Goal: Task Accomplishment & Management: Manage account settings

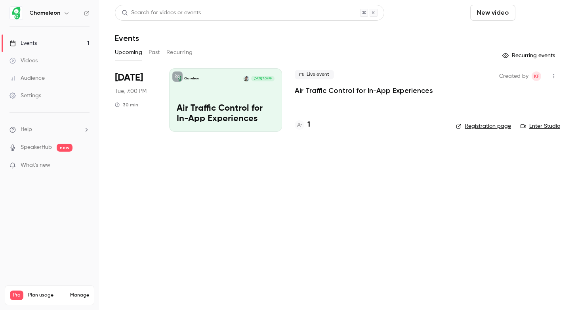
click at [534, 17] on button "Schedule" at bounding box center [540, 13] width 42 height 16
click at [530, 35] on div "One time event" at bounding box center [524, 35] width 60 height 8
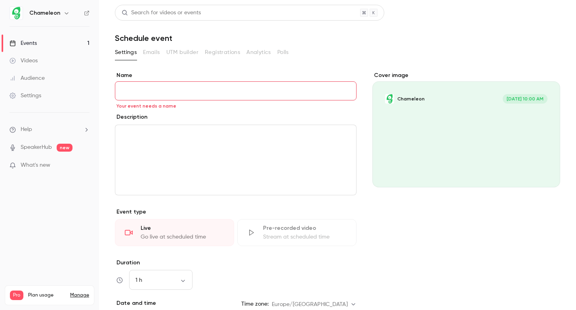
paste input "**********"
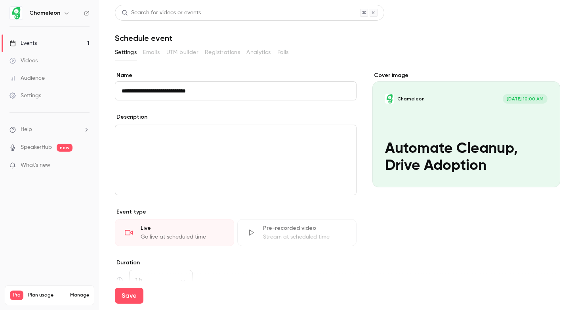
click at [115, 287] on button "Save" at bounding box center [129, 295] width 29 height 16
type input "**********"
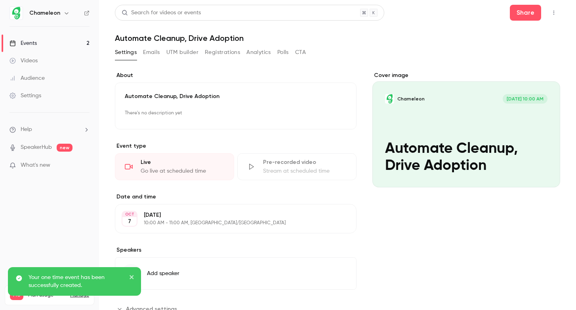
click at [214, 42] on h1 "Automate Cleanup, Drive Adoption" at bounding box center [338, 38] width 446 height 10
click at [557, 10] on icon "button" at bounding box center [554, 13] width 6 height 6
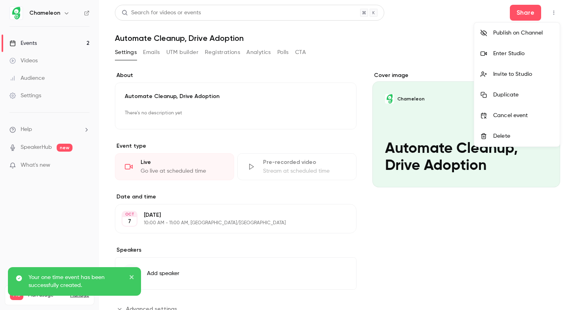
click at [437, 39] on div at bounding box center [288, 155] width 576 height 310
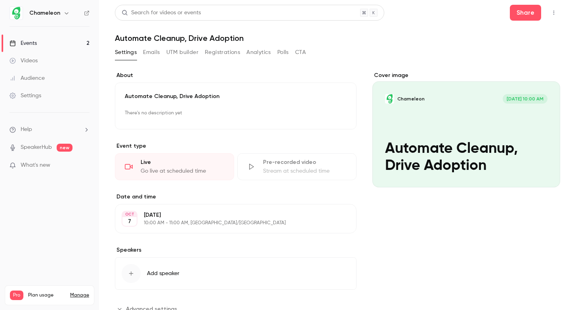
click at [233, 40] on h1 "Automate Cleanup, Drive Adoption" at bounding box center [338, 38] width 446 height 10
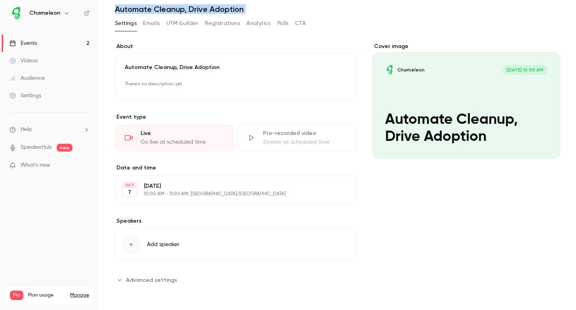
scroll to position [13, 0]
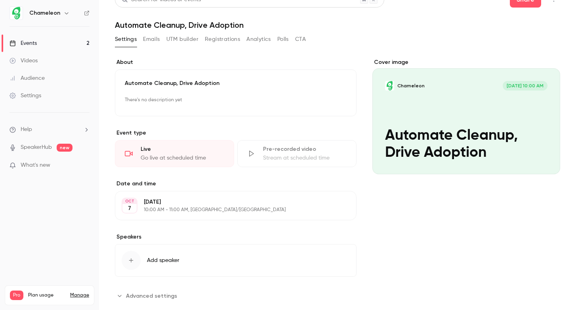
click at [220, 82] on p "Automate Cleanup, Drive Adoption" at bounding box center [236, 83] width 222 height 8
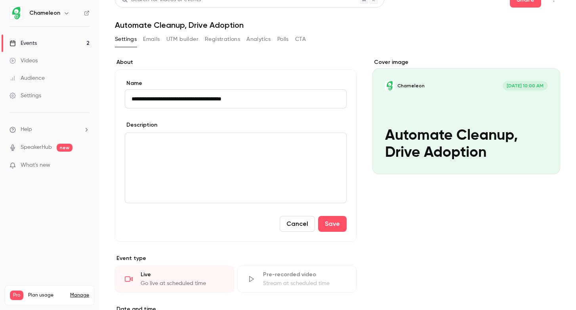
type input "**********"
click at [193, 153] on div "editor" at bounding box center [235, 168] width 221 height 70
click at [189, 103] on input "**********" at bounding box center [236, 98] width 222 height 19
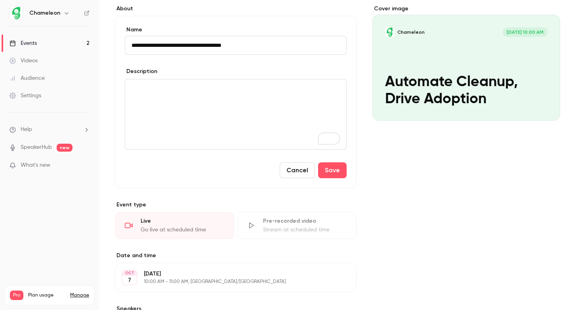
scroll to position [66, 0]
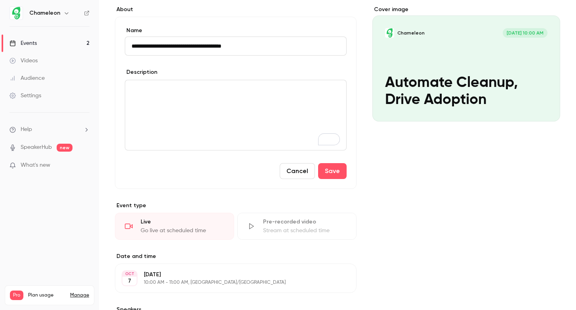
click at [146, 103] on div "To enrich screen reader interactions, please activate Accessibility in Grammarl…" at bounding box center [235, 115] width 221 height 70
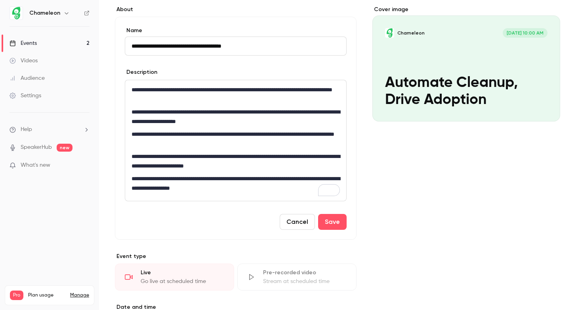
scroll to position [93, 0]
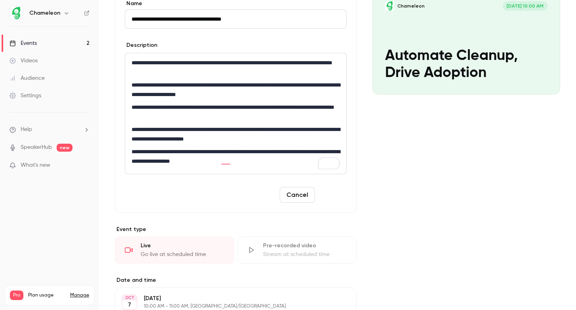
click at [335, 196] on button "Save" at bounding box center [332, 195] width 29 height 16
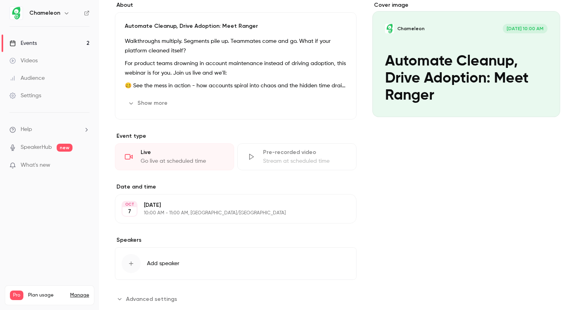
scroll to position [89, 0]
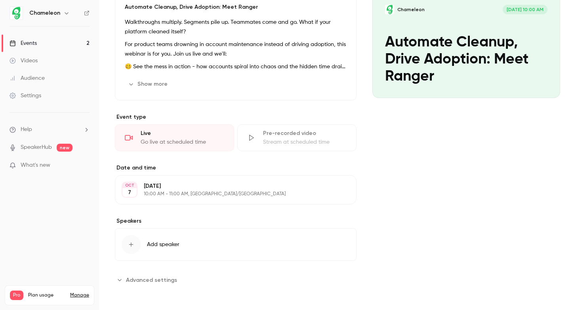
click at [337, 191] on button "Edit" at bounding box center [335, 189] width 29 height 13
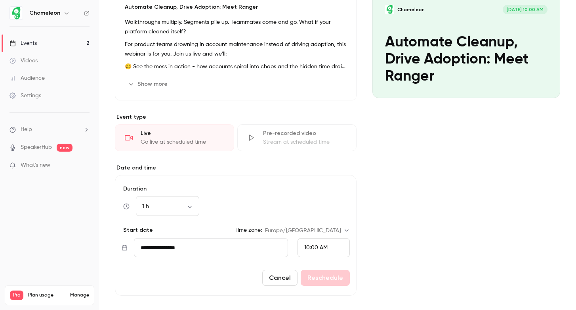
scroll to position [127, 0]
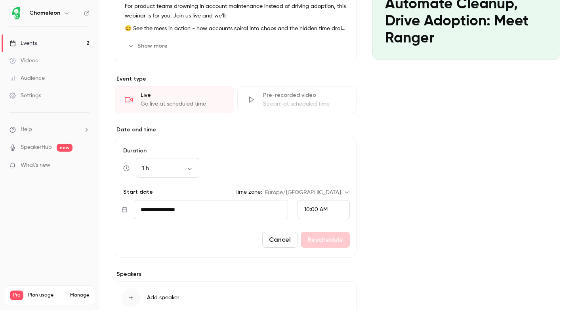
click at [184, 214] on input "**********" at bounding box center [211, 209] width 154 height 19
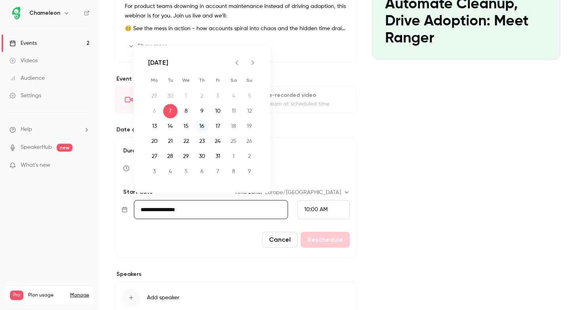
click at [201, 123] on button "16" at bounding box center [202, 126] width 14 height 14
type input "**********"
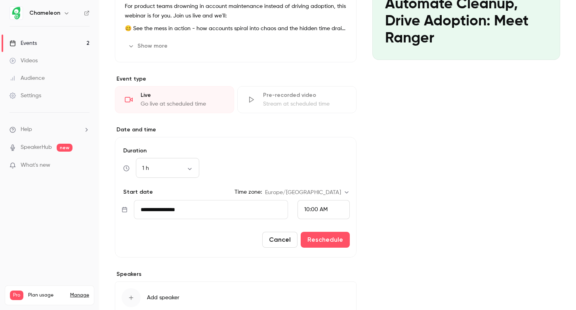
click at [307, 207] on span "10:00 AM" at bounding box center [315, 210] width 23 height 6
click at [444, 295] on div at bounding box center [288, 155] width 576 height 310
click at [330, 193] on body "Chameleon Events 2 Videos Audience Settings Help SpeakerHub new What's new Pro …" at bounding box center [288, 155] width 576 height 310
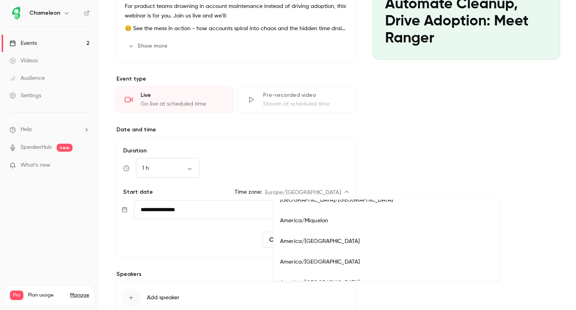
scroll to position [3181, 0]
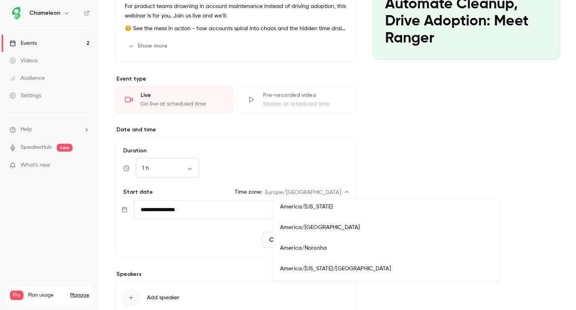
click at [322, 209] on li "America/[US_STATE]" at bounding box center [387, 206] width 226 height 21
type input "**********"
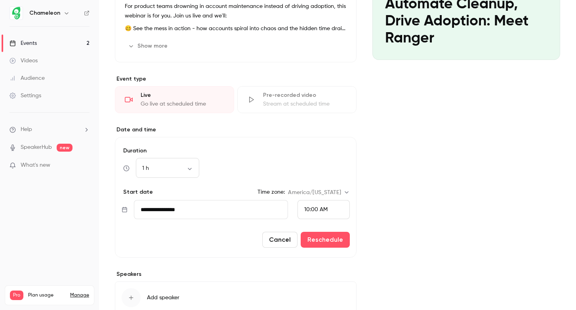
click at [322, 209] on span "10:00 AM" at bounding box center [315, 210] width 23 height 6
click at [316, 178] on span "1:30 PM" at bounding box center [313, 177] width 19 height 6
click at [421, 211] on div "Cover image Chameleon [DATE] 10:00 AM Automate Cleanup, Drive Adoption: Meet Ra…" at bounding box center [467, 141] width 188 height 395
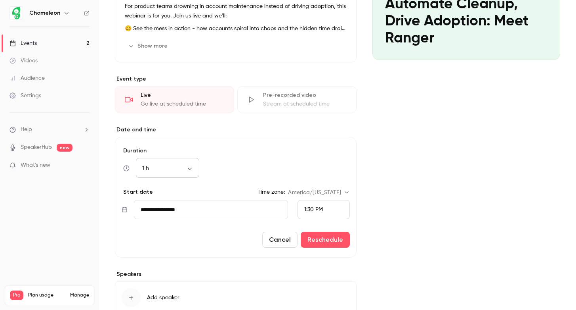
click at [164, 160] on div "1 h ** ​" at bounding box center [167, 168] width 63 height 19
click at [164, 165] on body "Chameleon Events 2 Videos Audience Settings Help SpeakerHub new What's new Pro …" at bounding box center [288, 155] width 576 height 310
click at [163, 209] on li "30 min" at bounding box center [167, 210] width 63 height 21
type input "**"
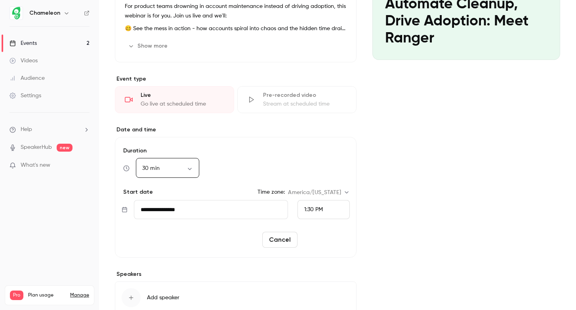
click at [318, 238] on button "Reschedule" at bounding box center [325, 240] width 49 height 16
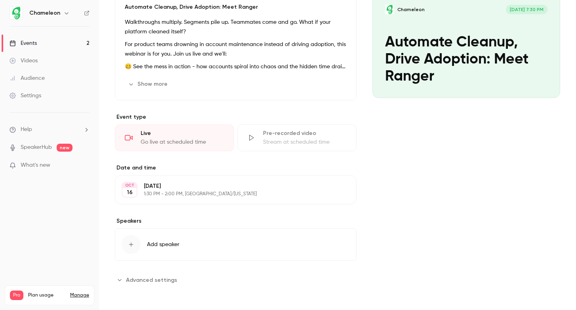
scroll to position [89, 0]
click at [225, 244] on button "Add speaker" at bounding box center [236, 244] width 242 height 33
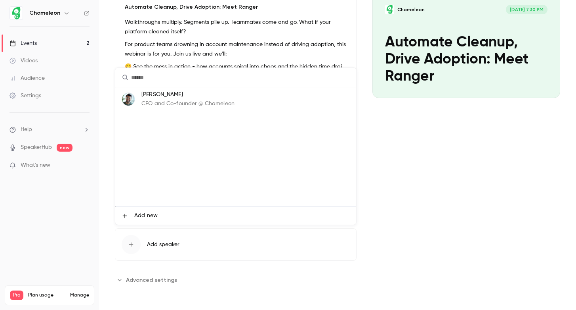
click at [200, 105] on p "CEO and Co-founder @ Chameleon" at bounding box center [188, 104] width 93 height 8
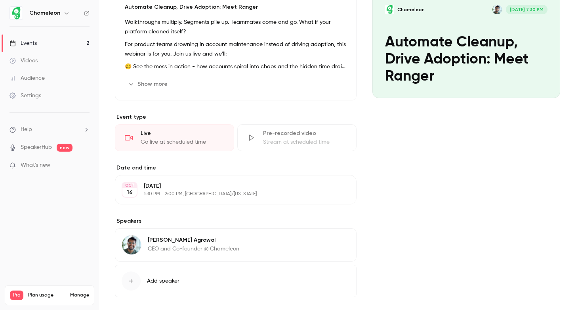
click at [496, 210] on div "Cover image Chameleon [DATE] 7:30 PM Automate Cleanup, Drive Adoption: Meet Ran…" at bounding box center [467, 152] width 188 height 340
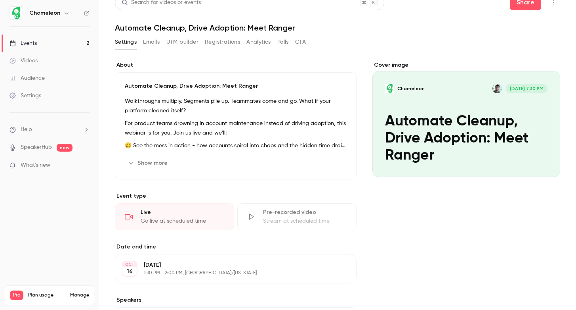
scroll to position [0, 0]
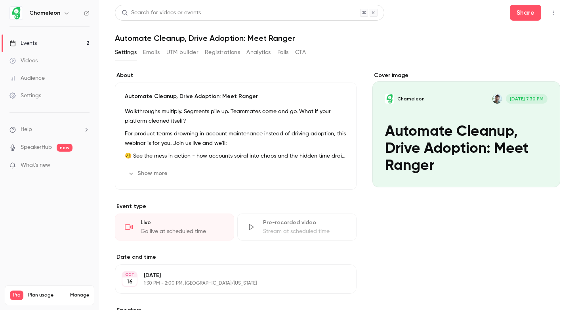
click at [155, 55] on button "Emails" at bounding box center [151, 52] width 17 height 13
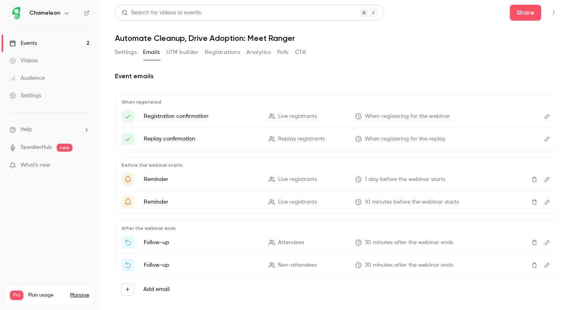
scroll to position [13, 0]
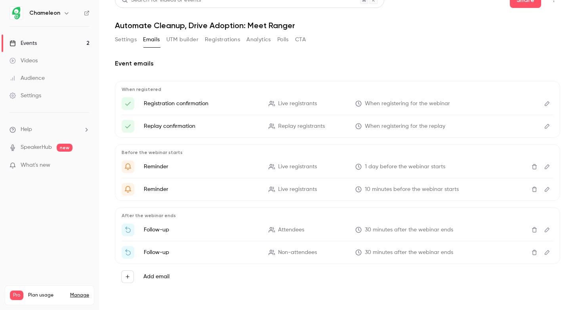
click at [532, 167] on icon "Delete" at bounding box center [535, 167] width 6 height 6
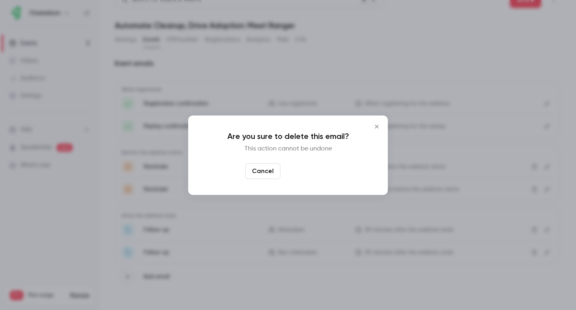
click at [303, 177] on button "Yes, delete" at bounding box center [308, 171] width 48 height 16
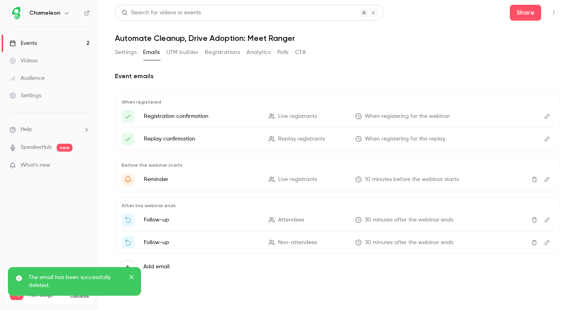
scroll to position [0, 0]
click at [546, 215] on button "Edit" at bounding box center [547, 219] width 13 height 13
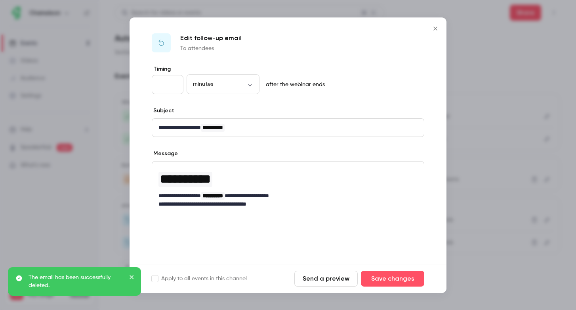
click at [159, 79] on input "**" at bounding box center [168, 84] width 32 height 19
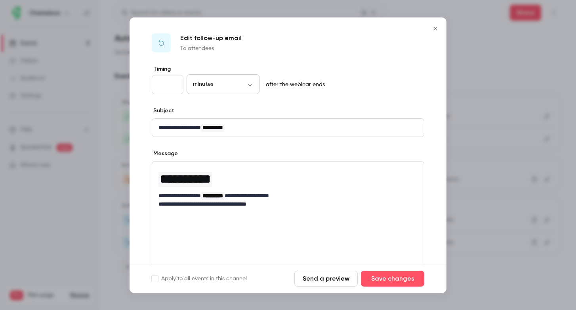
type input "*"
click at [208, 80] on body "**********" at bounding box center [288, 155] width 576 height 310
click at [197, 156] on li "days" at bounding box center [223, 152] width 73 height 21
type input "****"
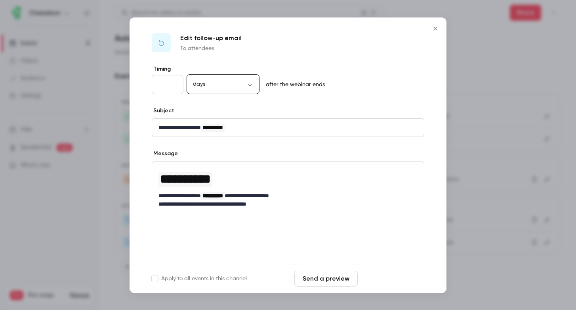
click at [389, 279] on button "Save changes" at bounding box center [392, 278] width 63 height 16
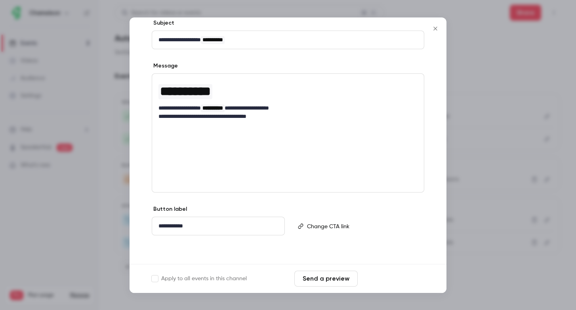
click at [375, 279] on button "Save changes" at bounding box center [392, 278] width 63 height 16
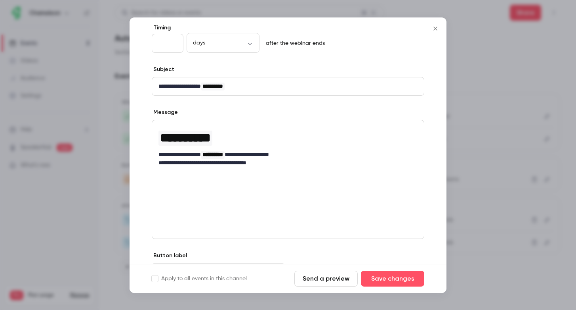
scroll to position [0, 0]
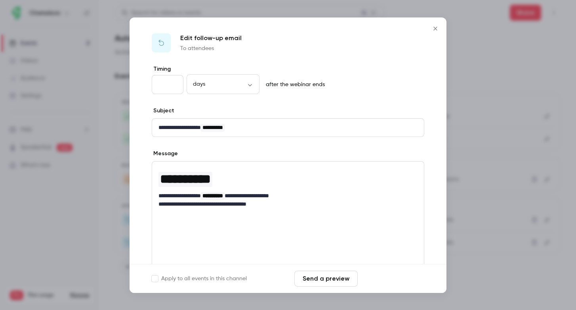
click at [389, 281] on button "Save changes" at bounding box center [392, 278] width 63 height 16
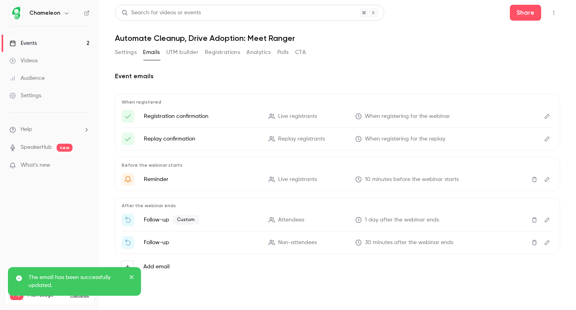
click at [548, 243] on icon "Edit" at bounding box center [547, 242] width 6 height 6
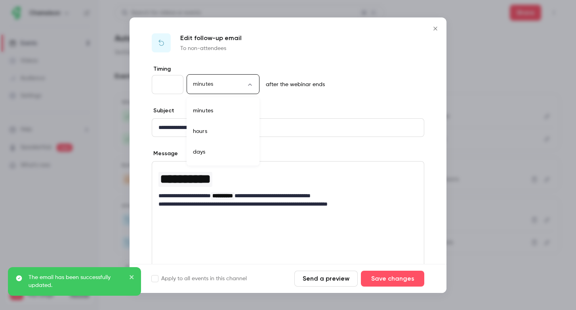
click at [211, 81] on body "**********" at bounding box center [288, 155] width 576 height 310
click at [210, 150] on li "days" at bounding box center [223, 152] width 73 height 21
type input "****"
click at [163, 84] on input "**" at bounding box center [168, 84] width 32 height 19
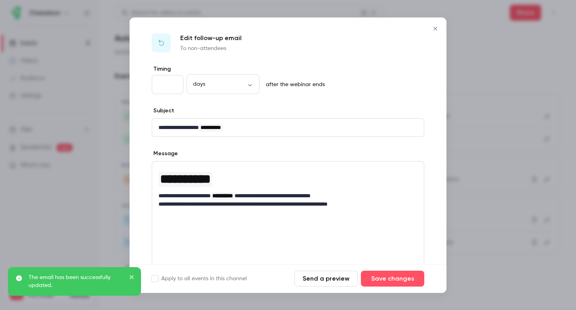
type input "*"
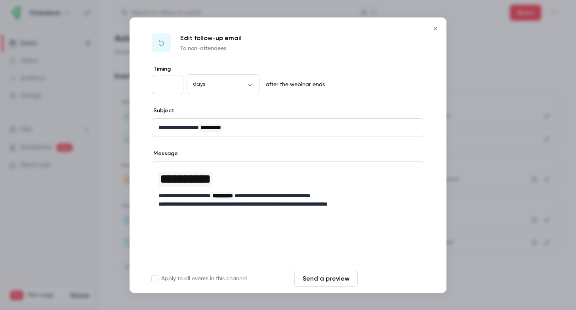
type input "*"
click at [387, 274] on button "Save changes" at bounding box center [392, 278] width 63 height 16
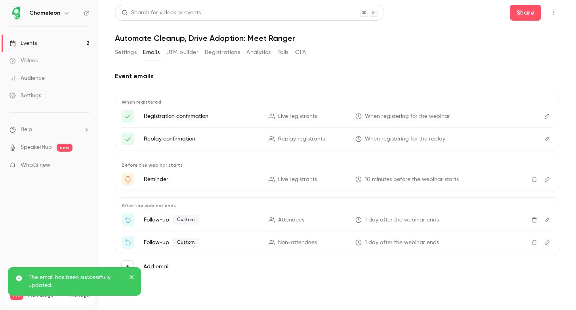
click at [125, 52] on button "Settings" at bounding box center [126, 52] width 22 height 13
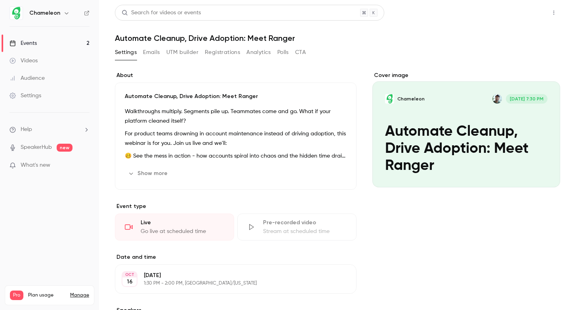
click at [537, 10] on button "Share" at bounding box center [525, 13] width 31 height 16
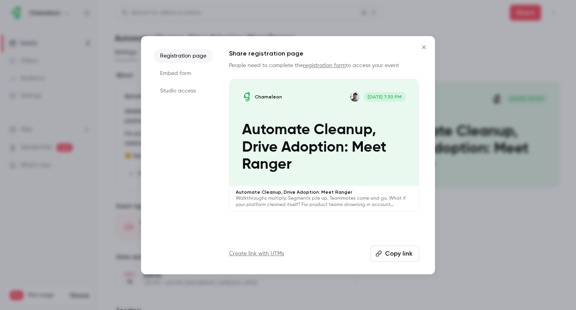
click at [169, 72] on li "Embed form" at bounding box center [183, 73] width 59 height 14
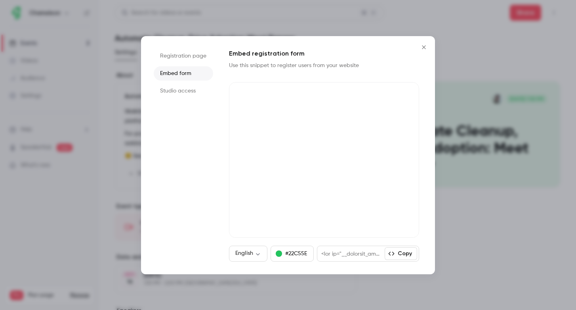
click at [396, 255] on button "Copy" at bounding box center [401, 253] width 33 height 13
click at [423, 54] on button "Close" at bounding box center [424, 47] width 16 height 16
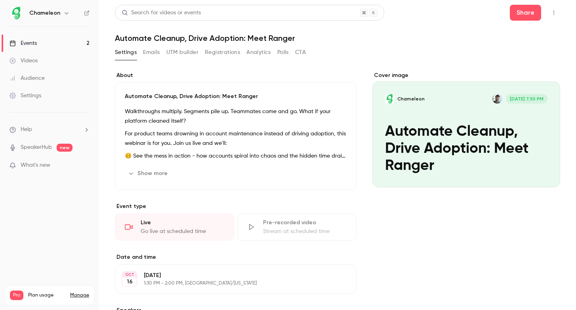
click at [152, 57] on button "Emails" at bounding box center [151, 52] width 17 height 13
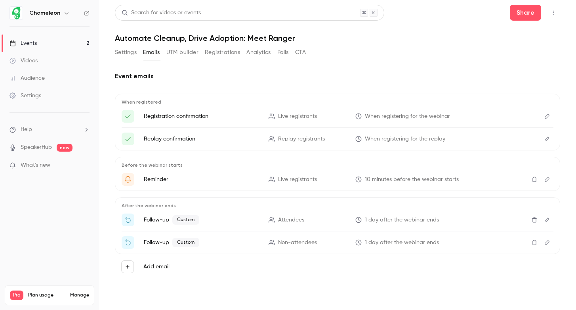
click at [123, 52] on button "Settings" at bounding box center [126, 52] width 22 height 13
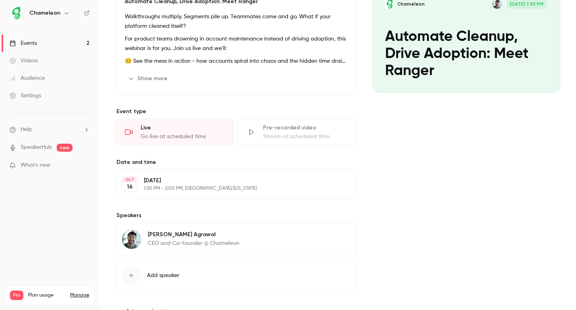
scroll to position [126, 0]
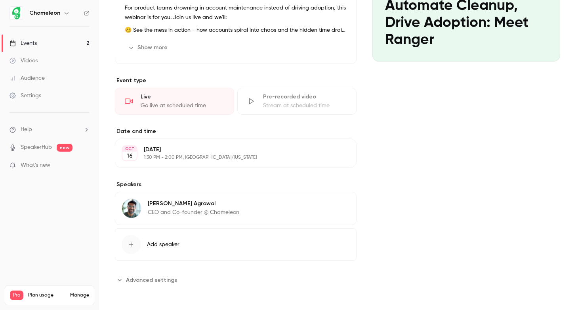
click at [156, 277] on span "Advanced settings" at bounding box center [151, 280] width 51 height 8
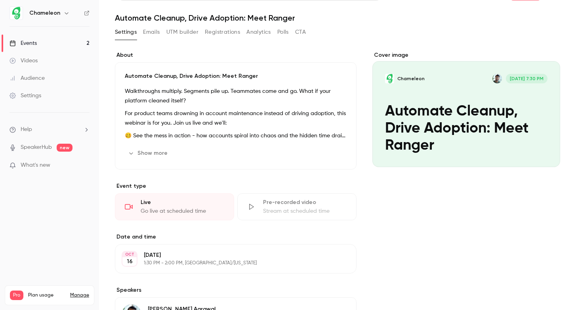
scroll to position [0, 0]
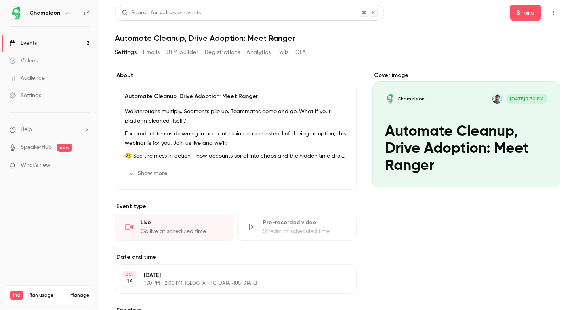
click at [151, 53] on button "Emails" at bounding box center [151, 52] width 17 height 13
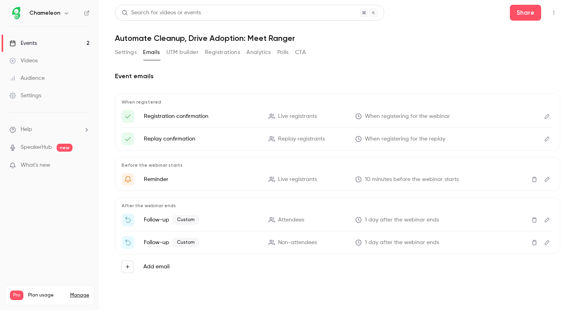
click at [184, 54] on button "UTM builder" at bounding box center [183, 52] width 32 height 13
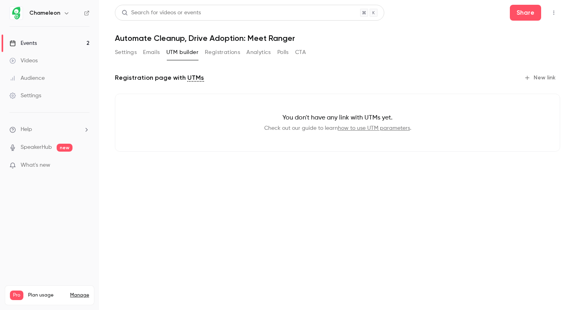
click at [222, 56] on button "Registrations" at bounding box center [222, 52] width 35 height 13
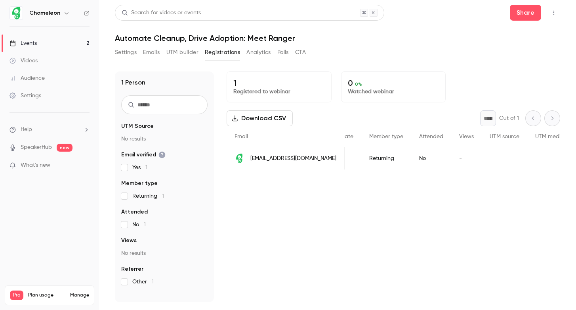
scroll to position [0, 86]
click at [256, 54] on button "Analytics" at bounding box center [259, 52] width 25 height 13
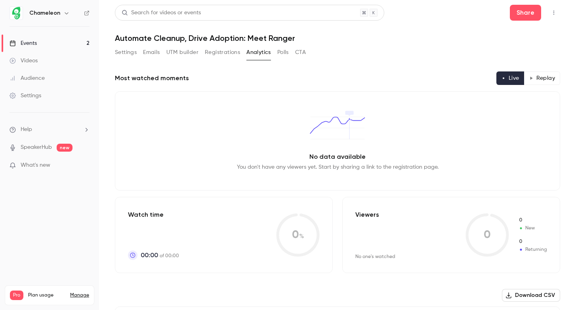
click at [282, 52] on button "Polls" at bounding box center [283, 52] width 11 height 13
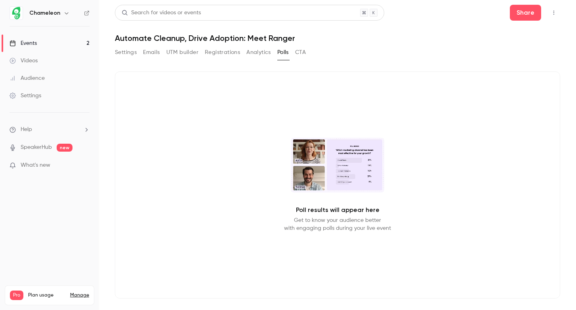
click at [303, 54] on button "CTA" at bounding box center [300, 52] width 11 height 13
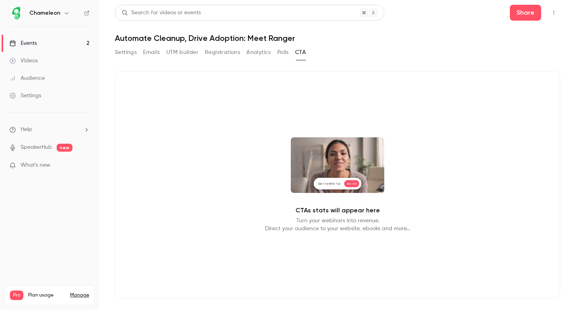
scroll to position [12, 0]
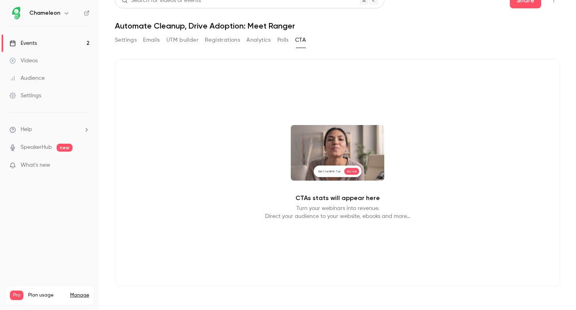
click at [35, 80] on div "Audience" at bounding box center [27, 78] width 35 height 8
